Goal: Task Accomplishment & Management: Use online tool/utility

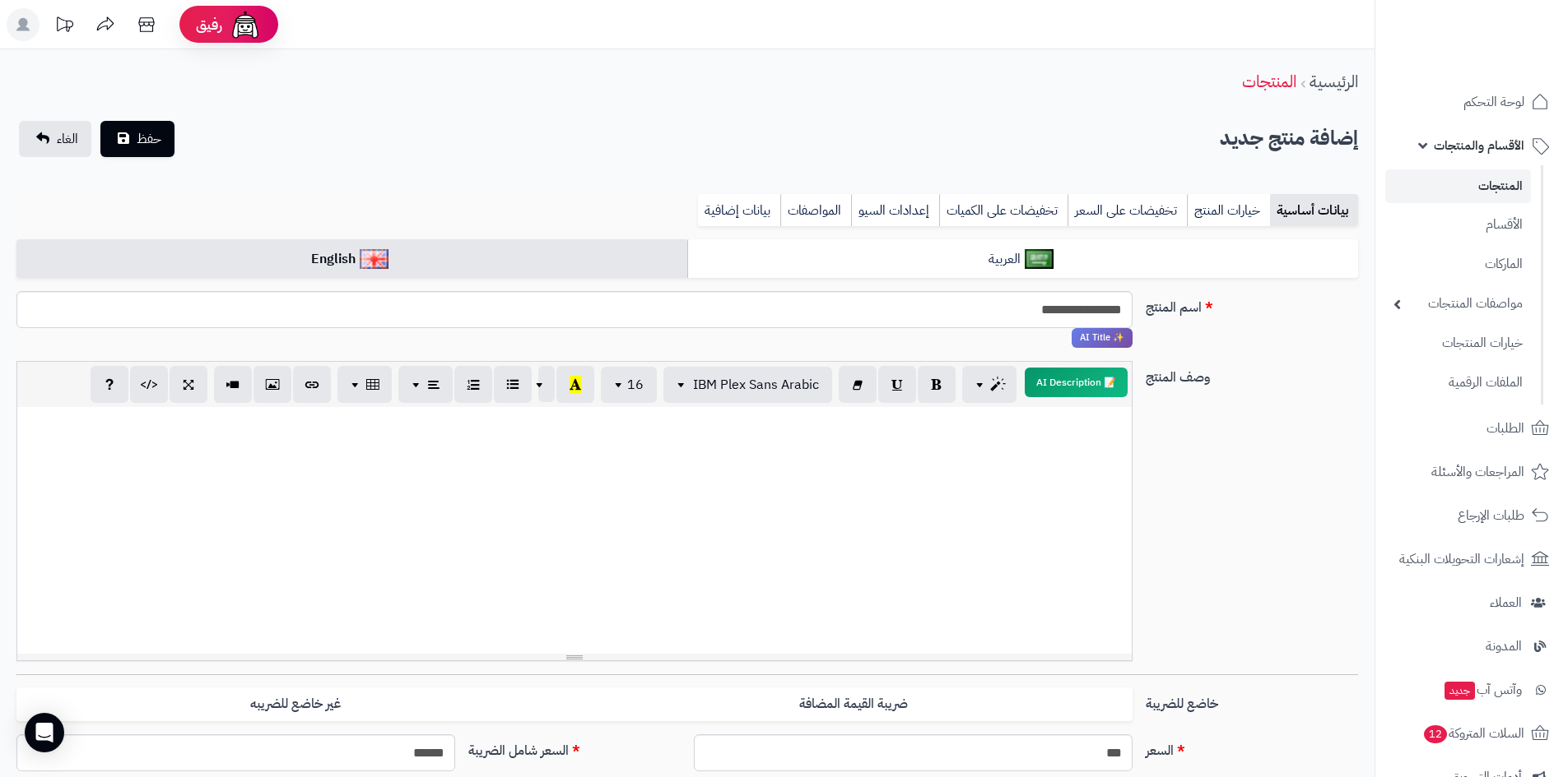
select select "*"
select select "***"
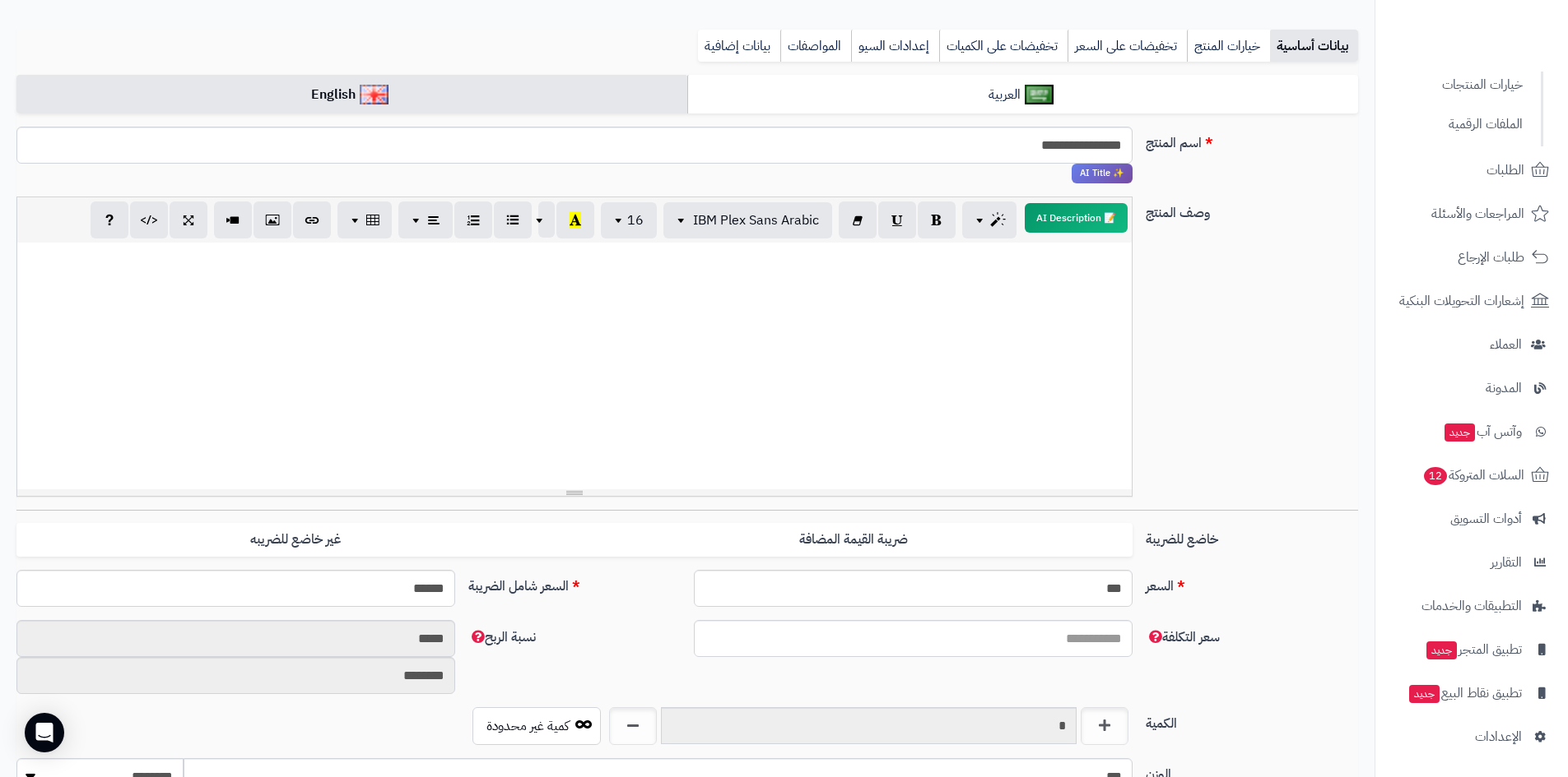
scroll to position [247, 0]
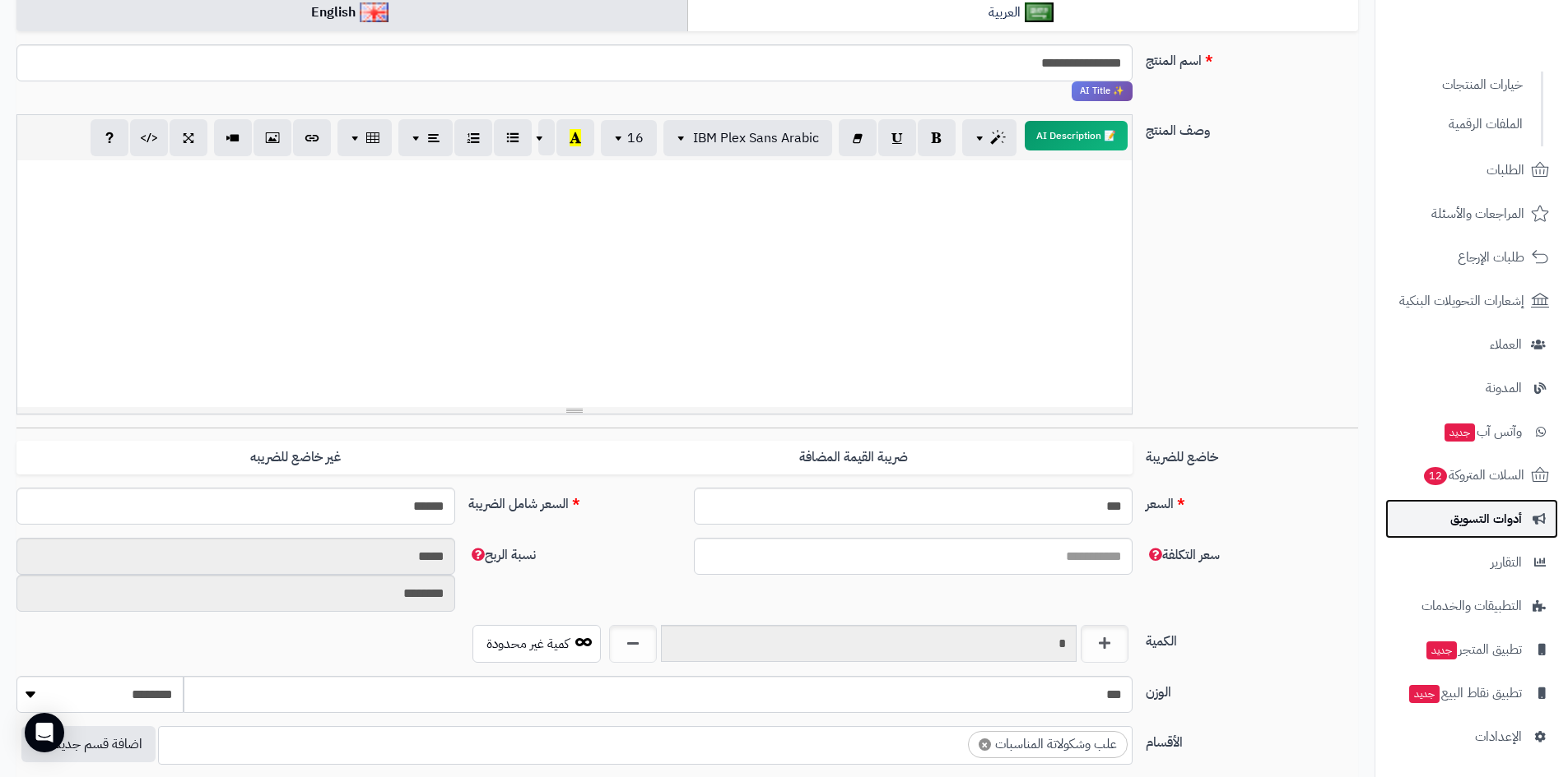
click at [1483, 517] on span "أدوات التسويق" at bounding box center [1486, 519] width 72 height 23
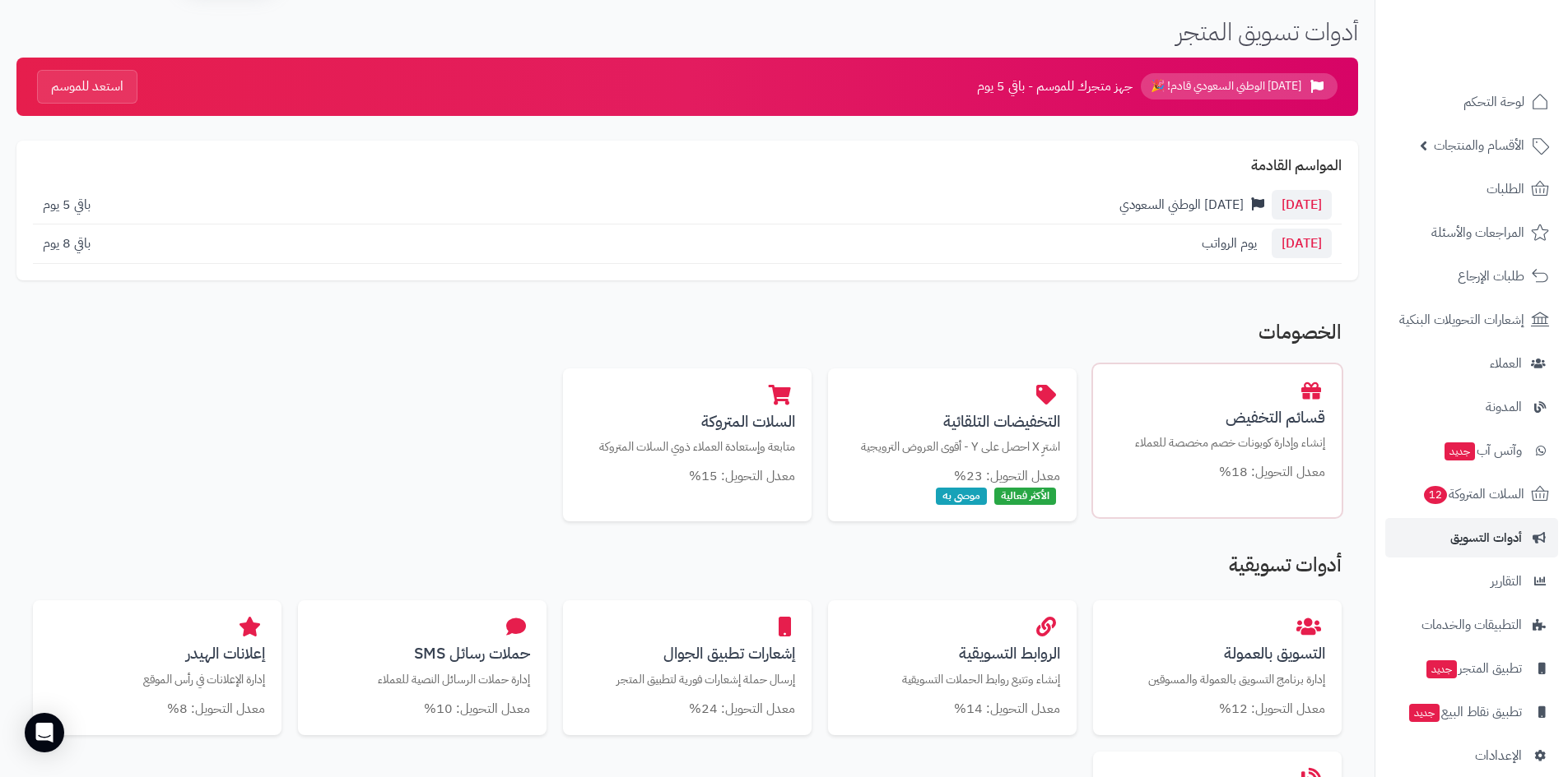
scroll to position [82, 0]
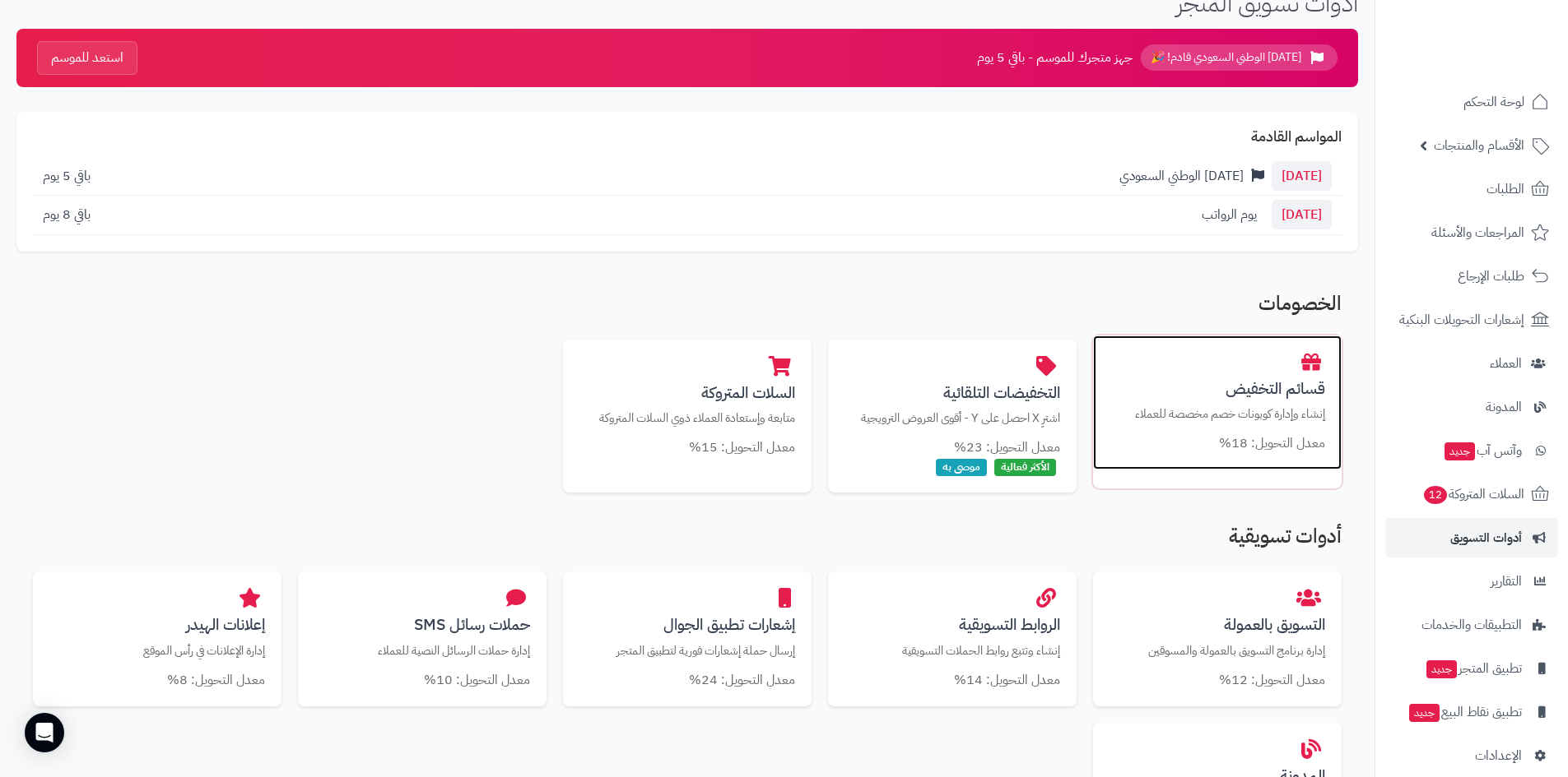
click at [1246, 412] on p "إنشاء وإدارة كوبونات خصم مخصصة للعملاء" at bounding box center [1217, 414] width 216 height 17
